Goal: Information Seeking & Learning: Learn about a topic

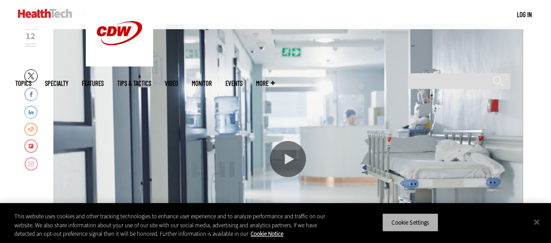
scroll to position [127, 0]
click at [416, 221] on button "Cookie Settings" at bounding box center [410, 222] width 56 height 19
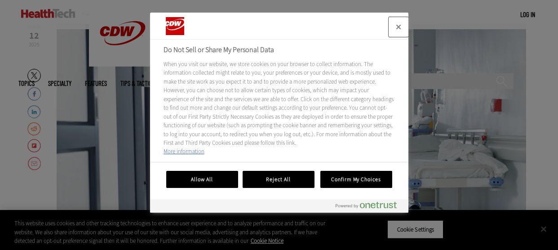
click at [399, 27] on button "Close" at bounding box center [399, 27] width 20 height 20
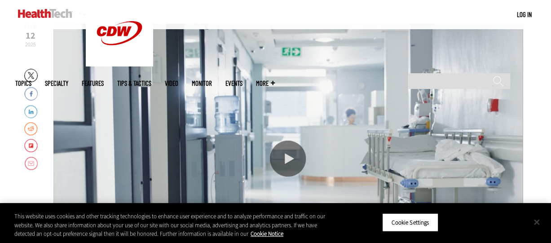
click at [537, 221] on button "Close" at bounding box center [537, 222] width 20 height 20
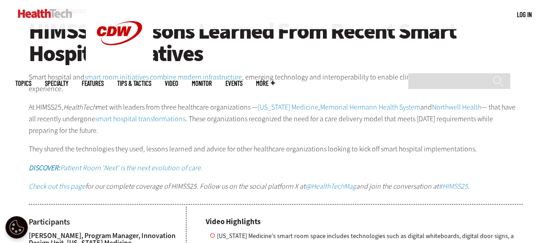
scroll to position [426, 0]
click at [294, 105] on link "Nebraska Medicine" at bounding box center [288, 107] width 61 height 9
click at [124, 117] on link "smart hospital transformations" at bounding box center [140, 119] width 90 height 9
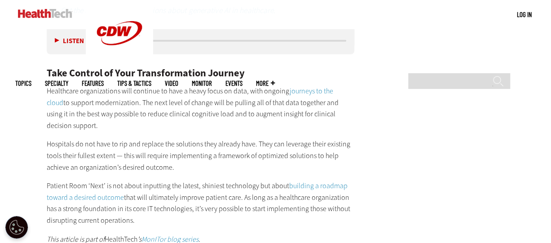
scroll to position [1306, 0]
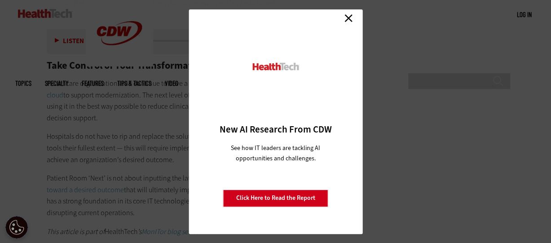
click at [348, 23] on link "Close" at bounding box center [348, 18] width 13 height 13
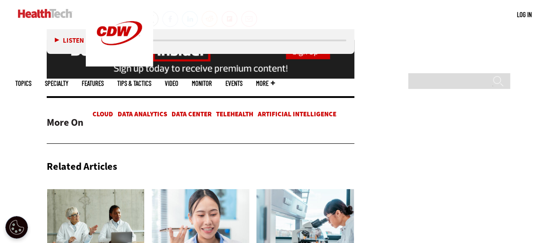
scroll to position [1680, 0]
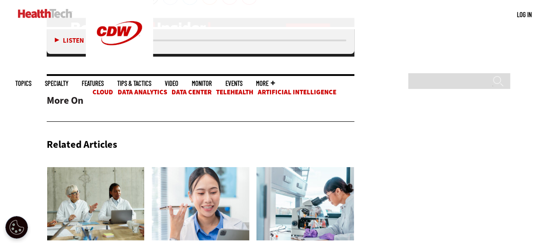
click at [250, 131] on div "Related Articles Artificial Intelligence 6 AI Security Guidelines for Healthcar…" at bounding box center [201, 213] width 308 height 164
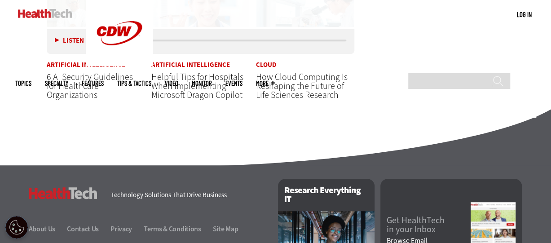
scroll to position [1879, 0]
